Goal: Find specific page/section: Find specific page/section

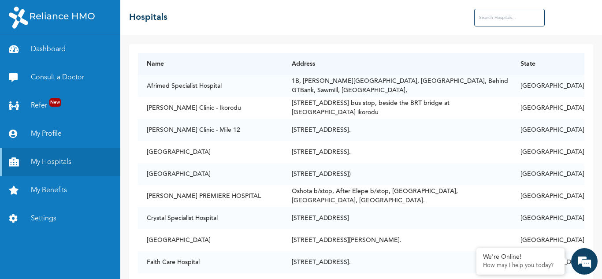
click at [518, 21] on input "text" at bounding box center [509, 18] width 70 height 18
drag, startPoint x: 589, startPoint y: 49, endPoint x: 592, endPoint y: 61, distance: 12.2
click at [590, 56] on div "Name Address State Afrimed Specialist Hospital [STREET_ADDRESS][GEOGRAPHIC_DATA…" at bounding box center [360, 157] width 481 height 244
drag, startPoint x: 592, startPoint y: 61, endPoint x: 593, endPoint y: 67, distance: 5.6
click at [593, 67] on div "Name Address State Afrimed Specialist Hospital [STREET_ADDRESS][GEOGRAPHIC_DATA…" at bounding box center [360, 157] width 481 height 244
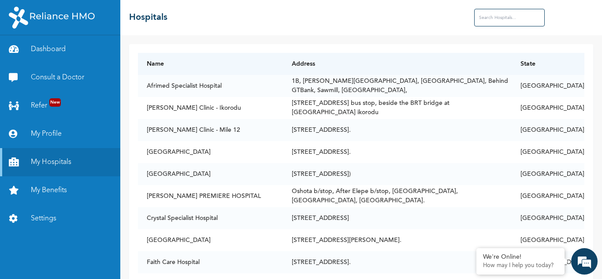
click at [593, 67] on div "Name Address State Afrimed Specialist Hospital [STREET_ADDRESS][GEOGRAPHIC_DATA…" at bounding box center [360, 157] width 481 height 244
click at [517, 22] on input "text" at bounding box center [509, 18] width 70 height 18
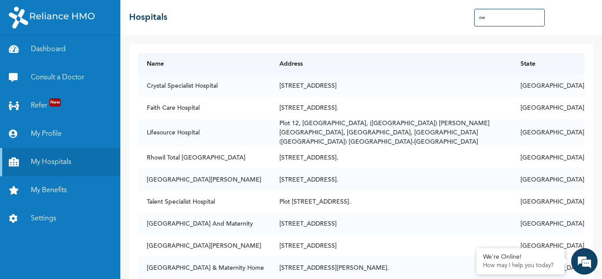
type input "o"
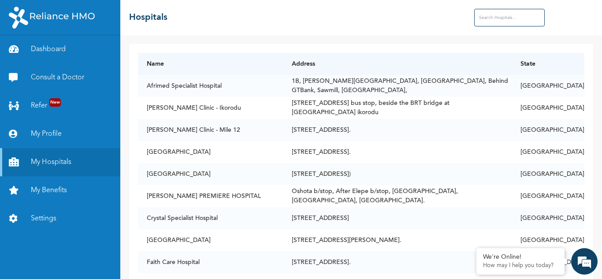
type input "o"
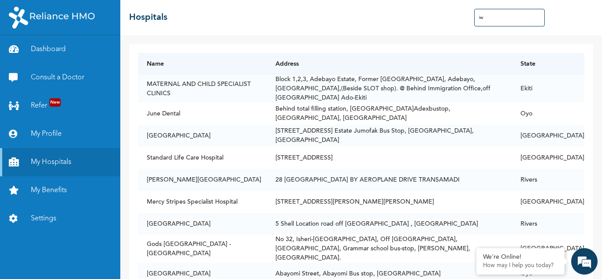
type input "i"
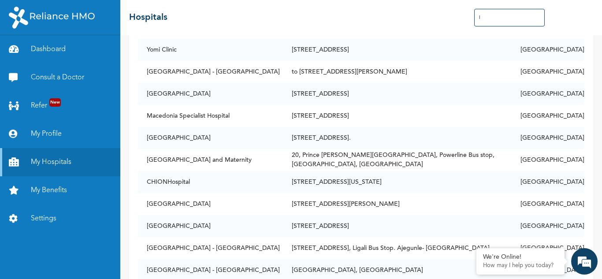
scroll to position [2128, 0]
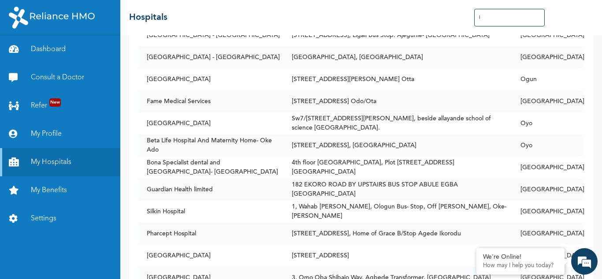
type input "l"
